Goal: Task Accomplishment & Management: Complete application form

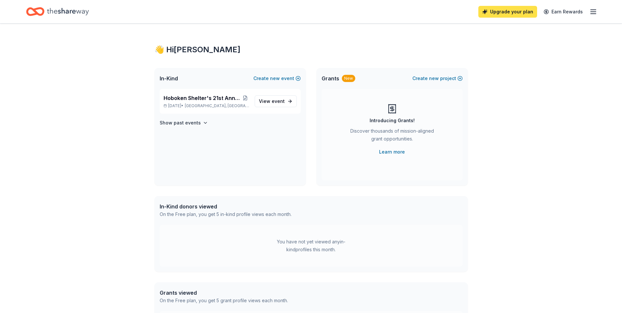
click at [500, 11] on link "Upgrade your plan" at bounding box center [508, 12] width 59 height 12
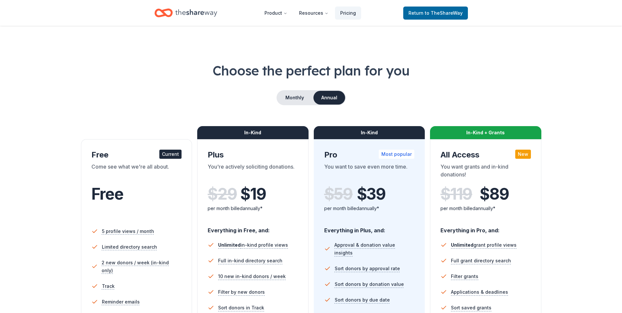
scroll to position [1, 0]
click at [304, 100] on button "Monthly" at bounding box center [294, 98] width 35 height 14
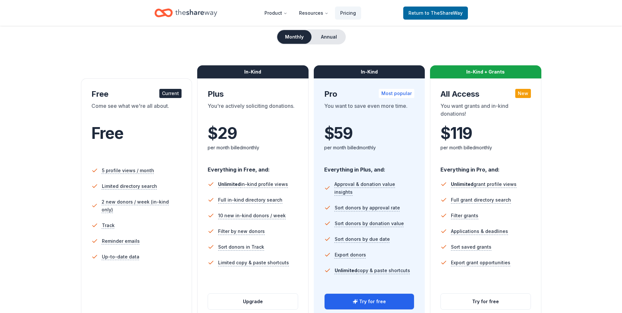
scroll to position [140, 0]
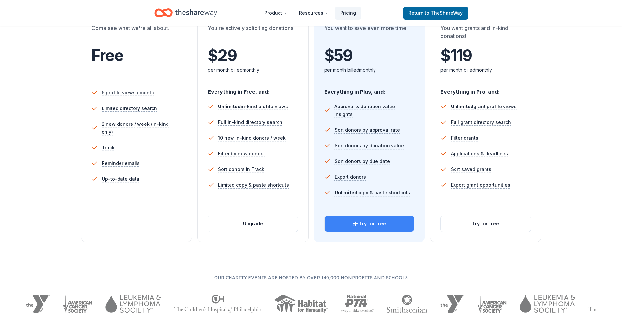
click at [370, 225] on button "Try for free" at bounding box center [370, 224] width 90 height 16
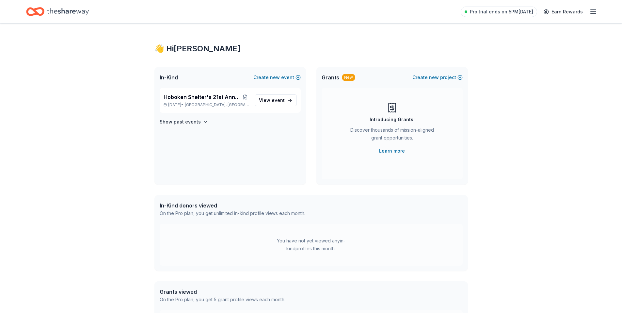
scroll to position [1, 0]
click at [273, 97] on span "event" at bounding box center [278, 100] width 13 height 6
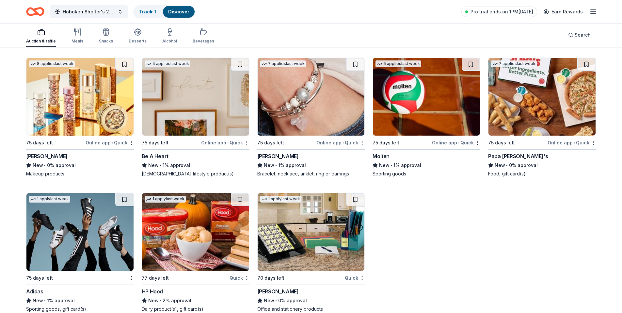
scroll to position [6062, 0]
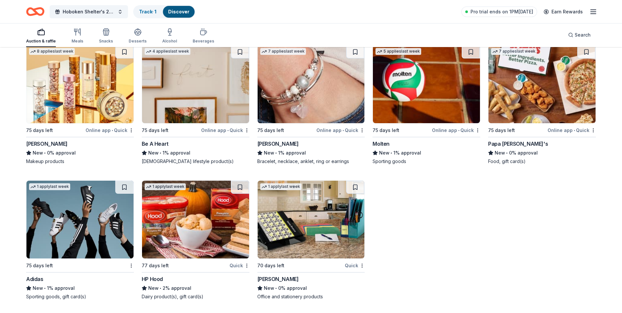
click at [284, 206] on img at bounding box center [311, 220] width 107 height 78
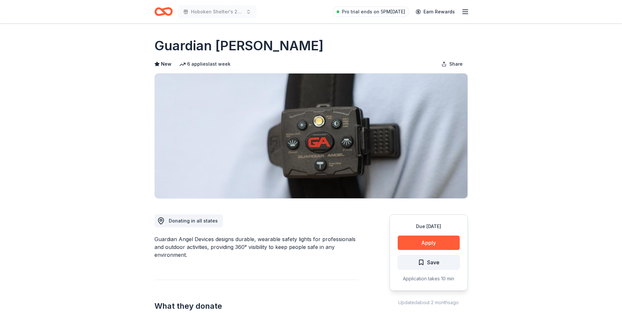
click at [422, 260] on span "Save" at bounding box center [429, 262] width 22 height 8
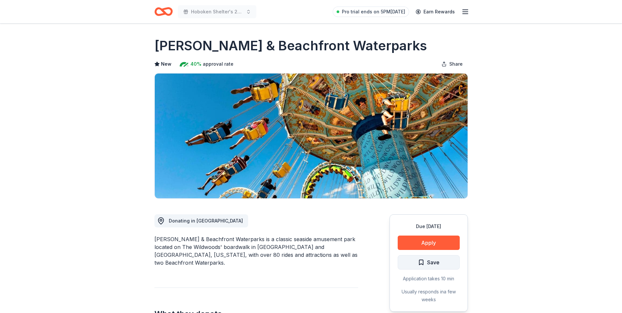
click at [426, 262] on span "Save" at bounding box center [429, 262] width 22 height 8
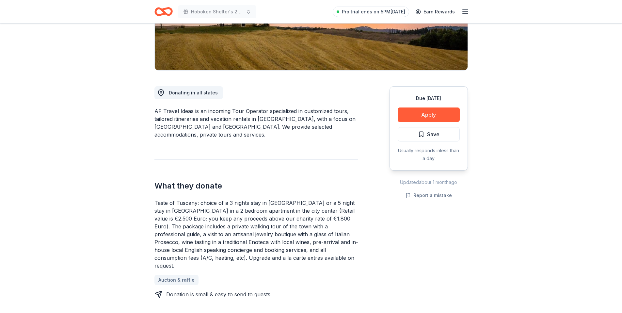
scroll to position [127, 0]
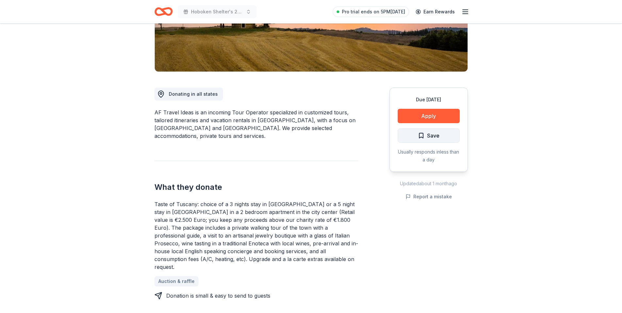
click at [422, 137] on span "Save" at bounding box center [429, 135] width 22 height 8
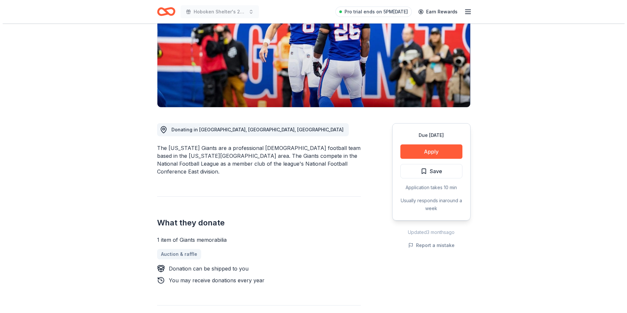
scroll to position [111, 0]
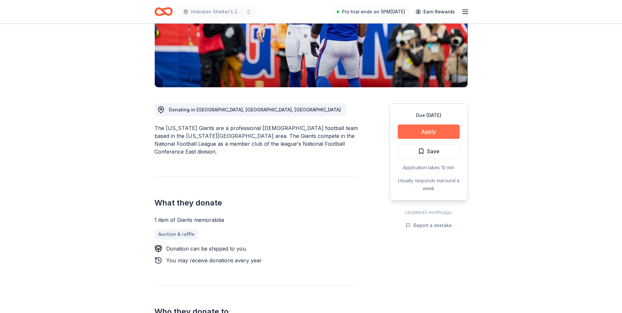
click at [411, 128] on button "Apply" at bounding box center [429, 131] width 62 height 14
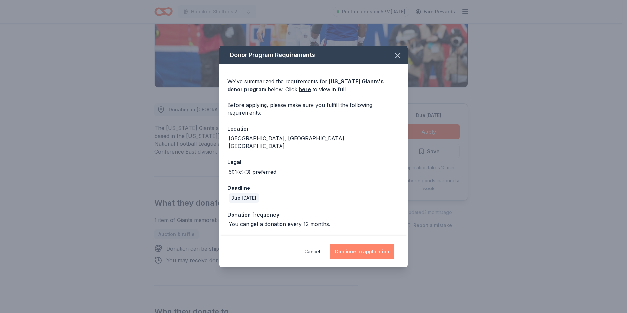
click at [371, 248] on button "Continue to application" at bounding box center [362, 252] width 65 height 16
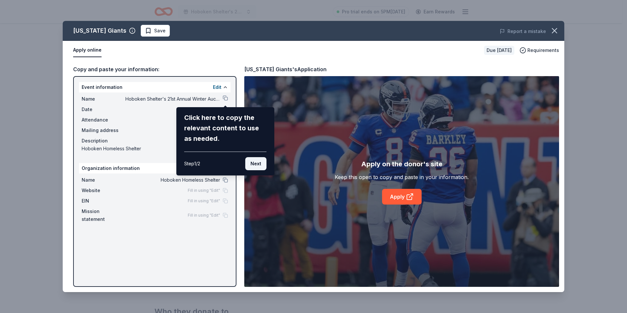
click at [251, 164] on button "Next" at bounding box center [255, 163] width 21 height 13
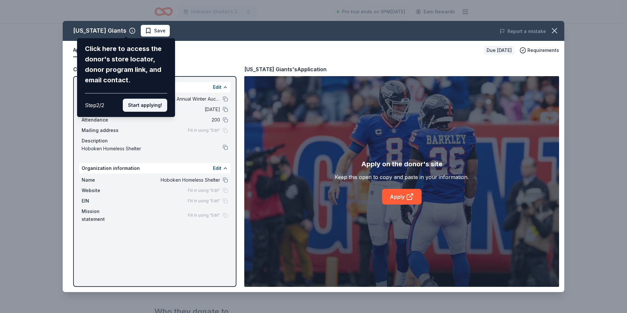
click at [151, 105] on button "Start applying!" at bounding box center [145, 105] width 44 height 13
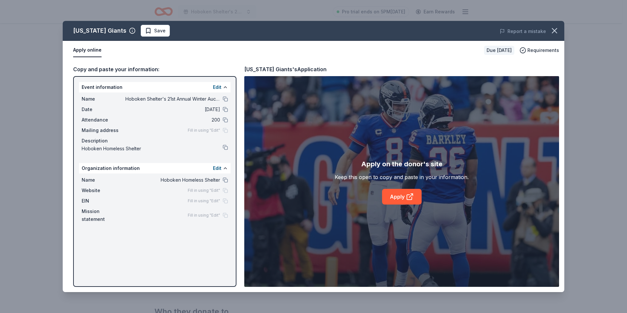
click at [222, 191] on div "New York Giants Save Report a mistake Apply online Due in 49 days Requirements …" at bounding box center [314, 156] width 502 height 271
click at [217, 167] on button "Edit" at bounding box center [217, 168] width 8 height 8
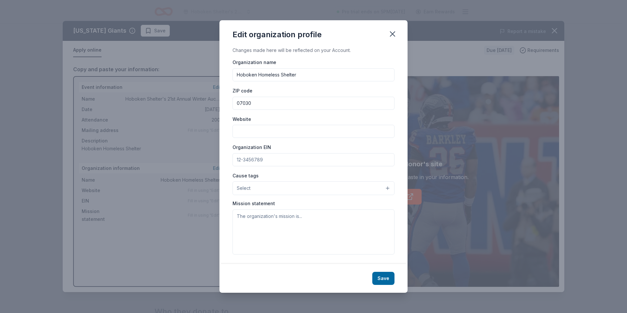
click at [261, 133] on input "Website" at bounding box center [314, 131] width 162 height 13
paste input "https://www.hobokenshelter.org/"
type input "https://www.hobokenshelter.org/"
click at [250, 158] on input "Organization EIN" at bounding box center [314, 159] width 162 height 13
paste input "22-3174286"
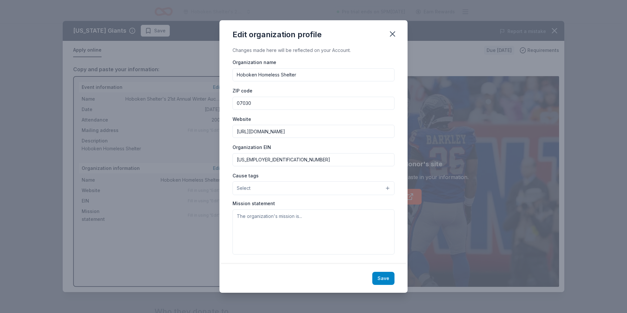
type input "22-3174286"
drag, startPoint x: 381, startPoint y: 276, endPoint x: 369, endPoint y: 184, distance: 93.2
click at [374, 172] on div "Edit organization profile Changes made here will be reflected on your Account. …" at bounding box center [314, 156] width 188 height 272
click at [381, 188] on button "Select" at bounding box center [314, 188] width 162 height 14
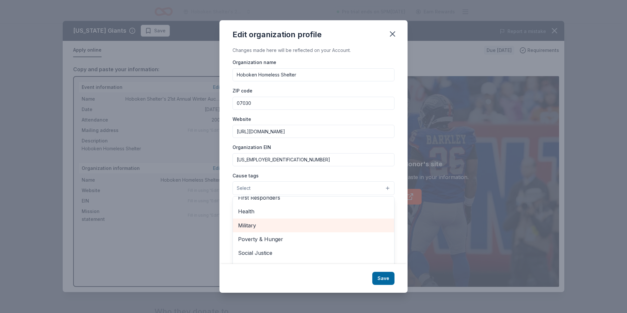
scroll to position [91, 0]
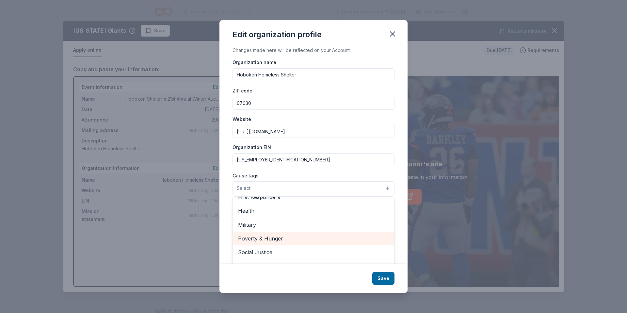
click at [273, 239] on span "Poverty & Hunger" at bounding box center [313, 238] width 151 height 8
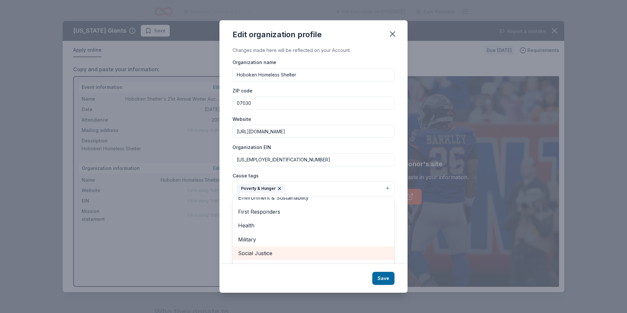
click at [272, 252] on span "Social Justice" at bounding box center [313, 253] width 151 height 8
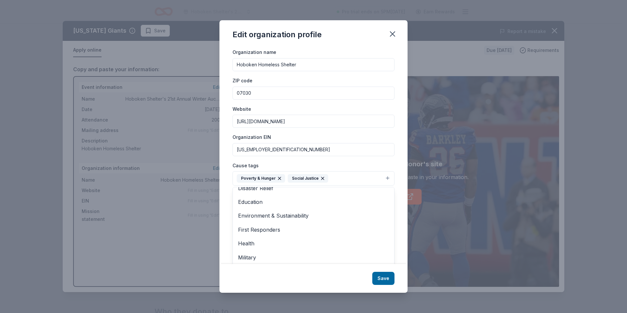
scroll to position [63, 0]
click at [389, 281] on div "Edit organization profile Changes made here will be reflected on your Account. …" at bounding box center [314, 156] width 188 height 272
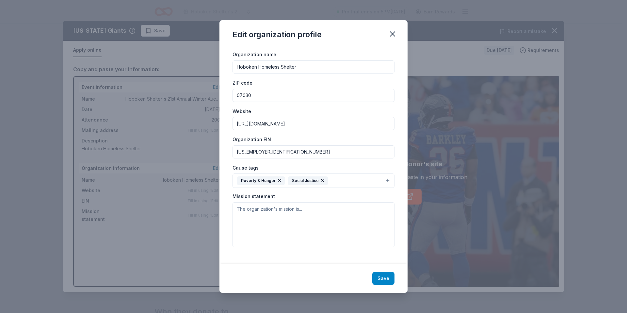
scroll to position [2, 0]
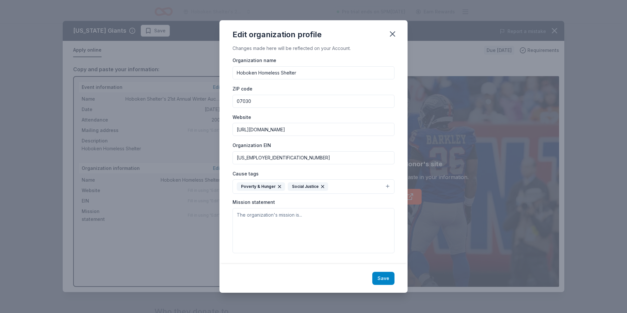
click at [379, 281] on button "Save" at bounding box center [384, 278] width 22 height 13
click at [262, 220] on textarea at bounding box center [314, 230] width 162 height 45
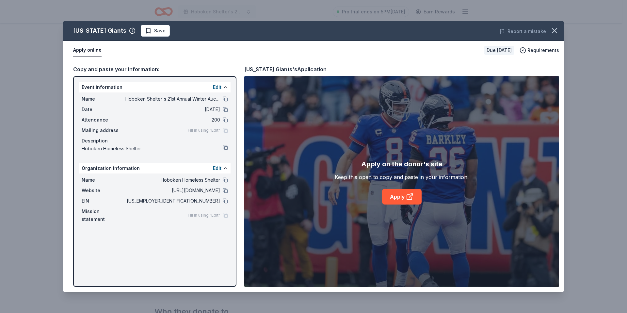
click at [226, 213] on div "Fill in using "Edit"" at bounding box center [208, 215] width 40 height 5
click at [226, 131] on div "Fill in using "Edit"" at bounding box center [208, 130] width 40 height 5
drag, startPoint x: 217, startPoint y: 130, endPoint x: 205, endPoint y: 132, distance: 12.2
click at [216, 130] on span "Fill in using "Edit"" at bounding box center [204, 130] width 32 height 5
click at [210, 87] on div "Event information Edit" at bounding box center [155, 87] width 152 height 10
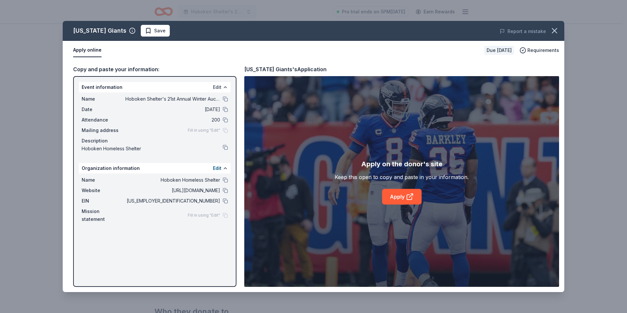
click at [215, 84] on button "Edit" at bounding box center [217, 87] width 8 height 8
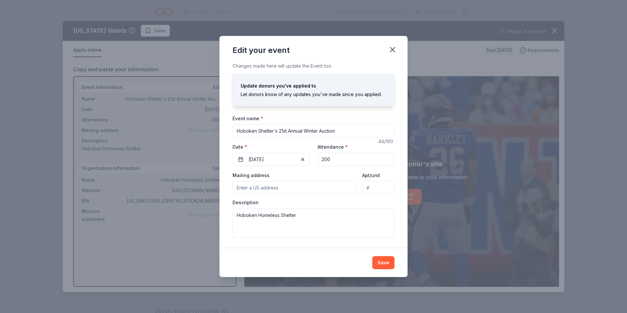
click at [279, 190] on input "Mailing address" at bounding box center [295, 187] width 124 height 13
type input "300 Bloomfield Street, Hoboken, NJ, 07030"
click at [385, 259] on button "Save" at bounding box center [384, 262] width 22 height 13
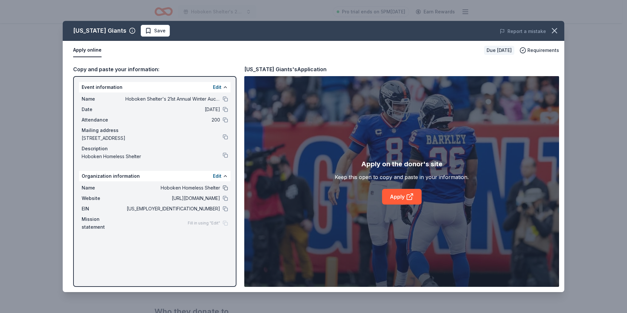
click at [225, 190] on button at bounding box center [225, 187] width 5 height 5
click at [213, 189] on span "Hoboken Homeless Shelter" at bounding box center [172, 188] width 95 height 8
click at [216, 175] on button "Edit" at bounding box center [217, 176] width 8 height 8
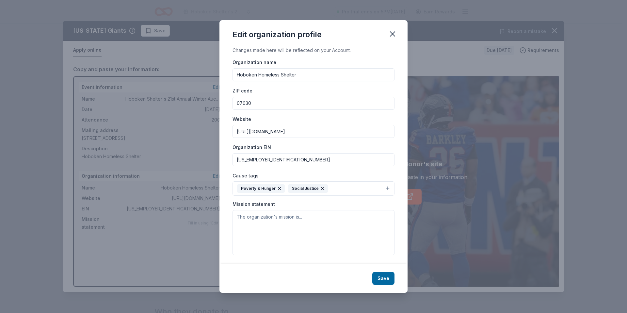
drag, startPoint x: 281, startPoint y: 75, endPoint x: 258, endPoint y: 77, distance: 23.0
click at [258, 77] on input "Hoboken Homeless Shelter" at bounding box center [314, 74] width 162 height 13
type input "Hoboken Shelter"
click at [246, 220] on textarea at bounding box center [314, 232] width 162 height 45
paste textarea "The Hoboken Shelter’s mission is to be a community partnership that transforms …"
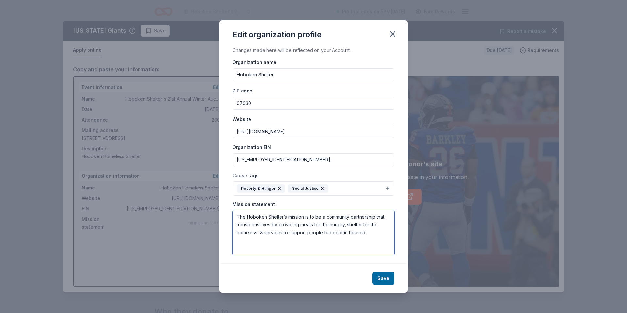
click at [279, 218] on textarea "The Hoboken Shelter’s mission is to be a community partnership that transforms …" at bounding box center [314, 232] width 162 height 45
type textarea "The Hoboken Shelter’s mission is to be a community partnership that transforms …"
click at [378, 278] on button "Save" at bounding box center [384, 278] width 22 height 13
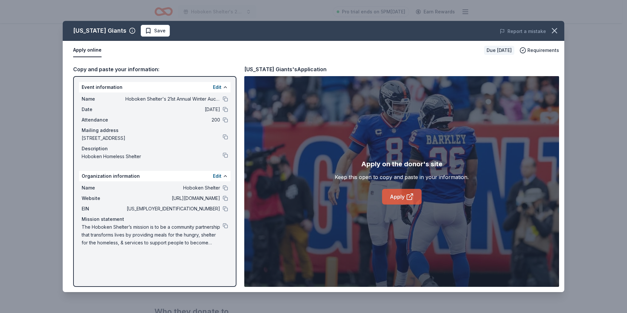
click at [390, 200] on link "Apply" at bounding box center [402, 197] width 40 height 16
